Goal: Task Accomplishment & Management: Complete application form

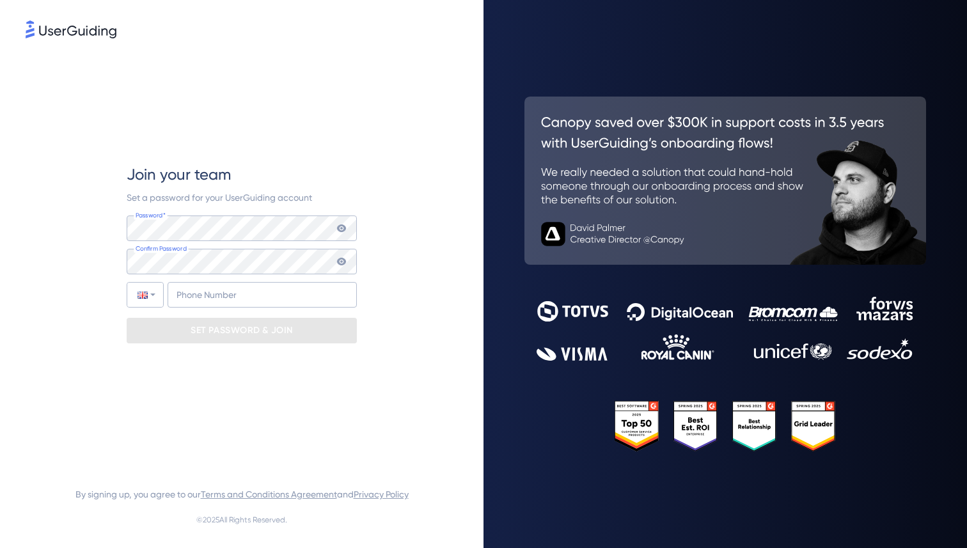
click at [243, 389] on div "Join your team Set a password for your UserGuiding account Password* Your passw…" at bounding box center [242, 253] width 230 height 425
click at [393, 143] on div "Join your team Set a password for your UserGuiding account Password* Your passw…" at bounding box center [242, 253] width 432 height 425
click at [156, 180] on span "Join your team" at bounding box center [179, 174] width 104 height 20
click at [124, 228] on div "Join your team Set a password for your UserGuiding account Password* Your passw…" at bounding box center [242, 253] width 432 height 425
click at [402, 207] on div "Join your team Set a password for your UserGuiding account Password* Your passw…" at bounding box center [242, 253] width 432 height 425
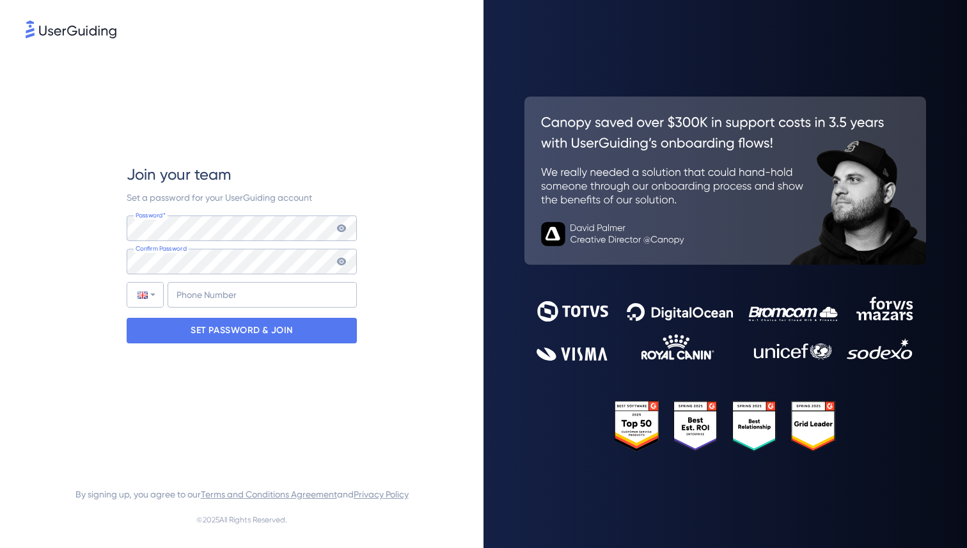
click at [383, 224] on div "Join your team Set a password for your UserGuiding account Password* Your passw…" at bounding box center [242, 253] width 432 height 425
click at [283, 332] on p "SET PASSWORD & JOIN" at bounding box center [242, 330] width 102 height 20
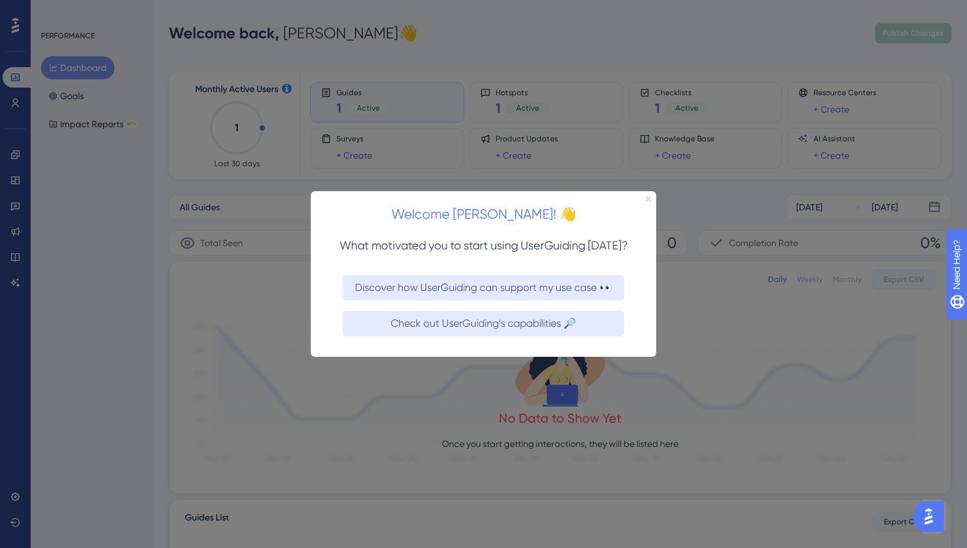
click at [650, 199] on icon "Close Preview" at bounding box center [648, 198] width 5 height 5
